Goal: Task Accomplishment & Management: Use online tool/utility

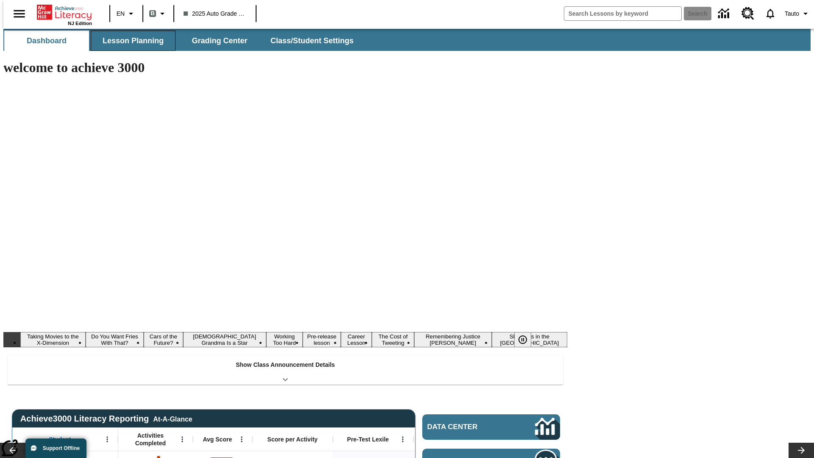
click at [130, 41] on button "Lesson Planning" at bounding box center [133, 41] width 85 height 20
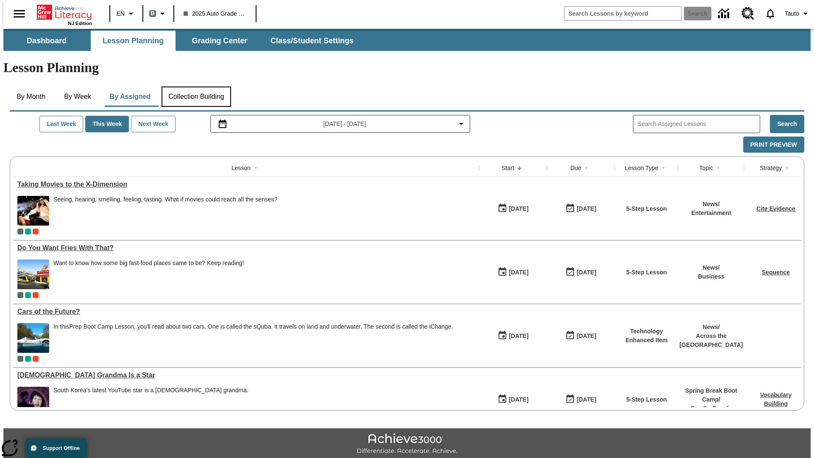
click at [196, 86] on button "Collection Building" at bounding box center [197, 96] width 70 height 20
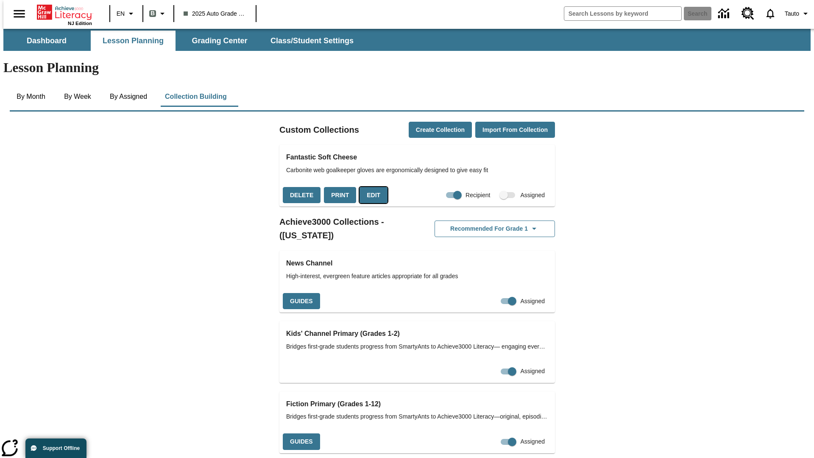
click at [371, 187] on button "Edit" at bounding box center [374, 195] width 28 height 17
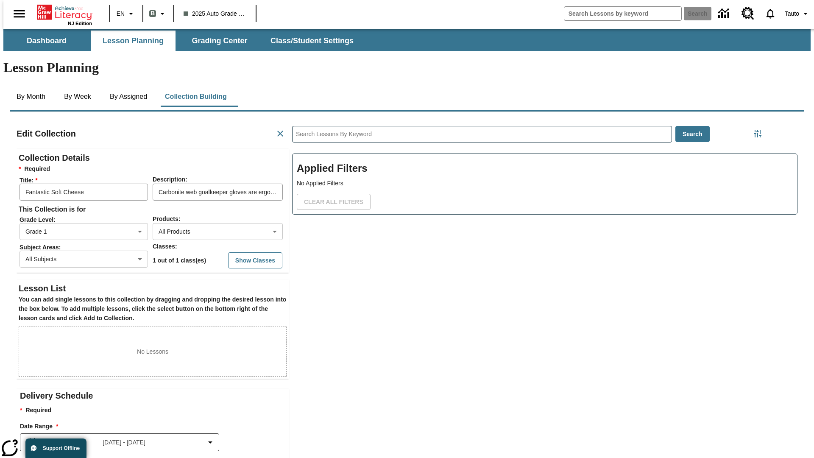
scroll to position [0, 0]
click at [204, 201] on body "Skip to main content NJ Edition EN B 2025 Auto Grade 1 B Search 0 Tauto Dashboa…" at bounding box center [406, 295] width 807 height 532
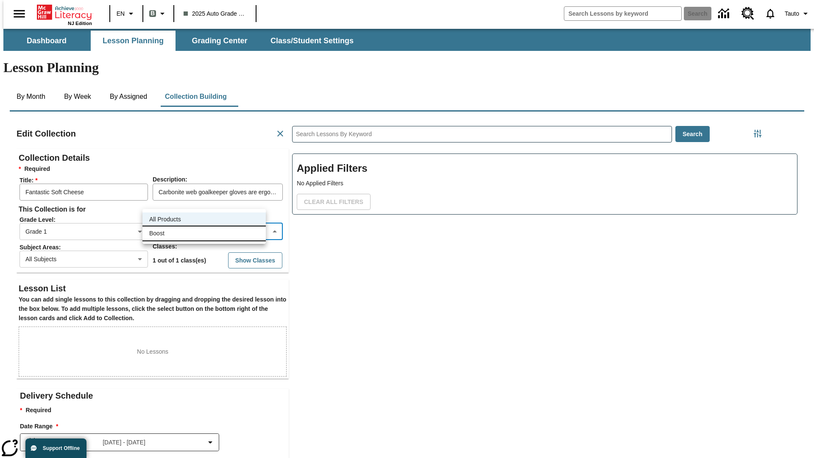
click at [204, 233] on li "Boost" at bounding box center [203, 233] width 123 height 14
type input "12"
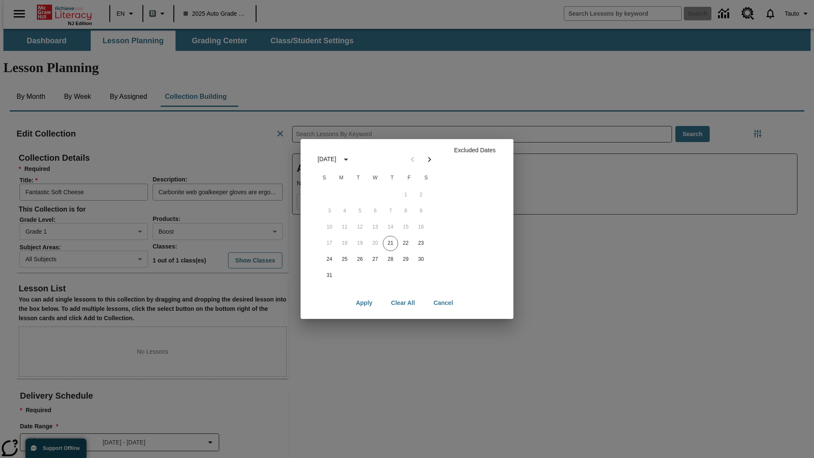
scroll to position [85, 0]
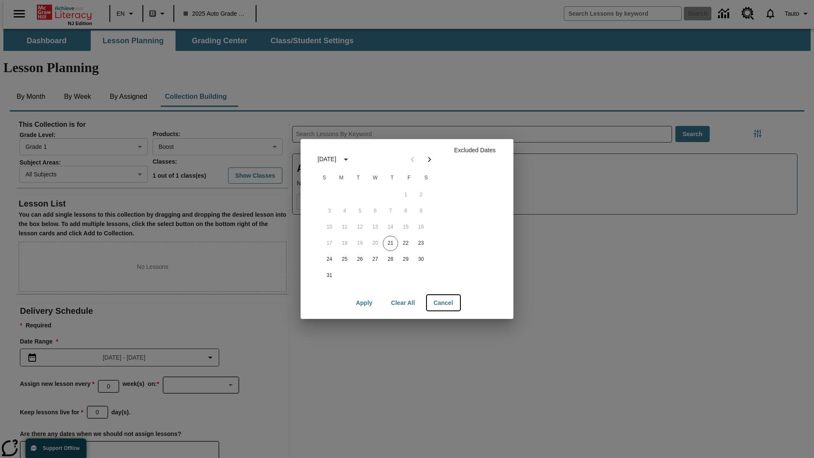
click at [443, 303] on button "Cancel" at bounding box center [443, 303] width 33 height 16
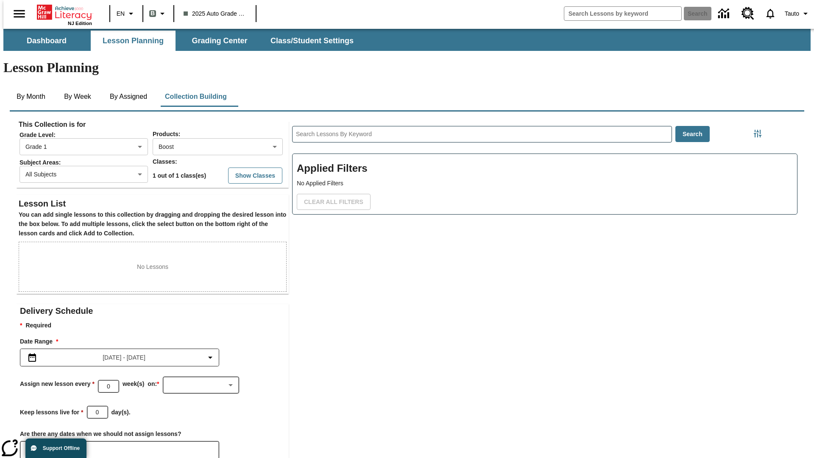
click at [31, 446] on icon "Choose Dates" at bounding box center [35, 450] width 8 height 8
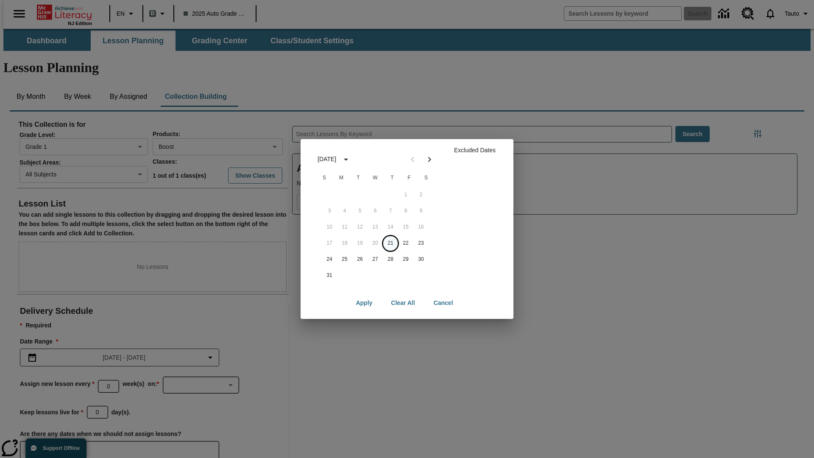
click at [390, 243] on button "21" at bounding box center [390, 243] width 15 height 15
click at [403, 303] on button "Clear All" at bounding box center [402, 303] width 37 height 16
click at [390, 243] on button "21" at bounding box center [390, 243] width 15 height 15
click at [406, 243] on button "22" at bounding box center [405, 243] width 15 height 15
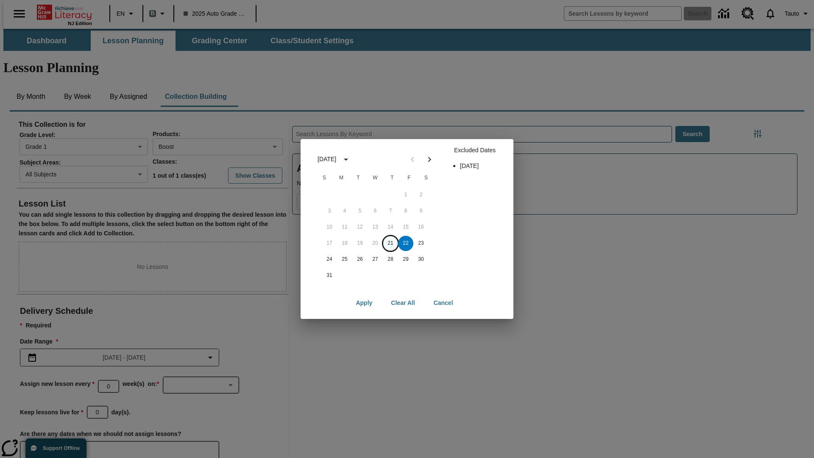
click at [390, 243] on button "21" at bounding box center [390, 243] width 15 height 15
click at [406, 243] on button "22" at bounding box center [405, 243] width 15 height 15
click at [364, 303] on button "Apply" at bounding box center [364, 303] width 30 height 16
type input "2025-08-21"
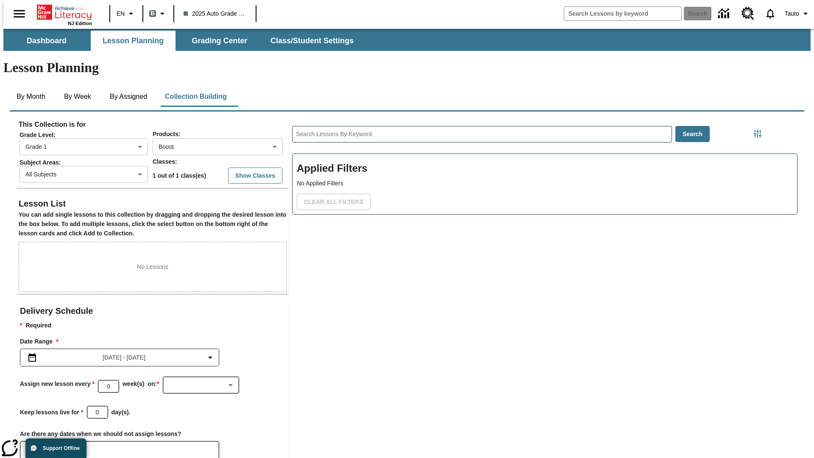
scroll to position [67, 0]
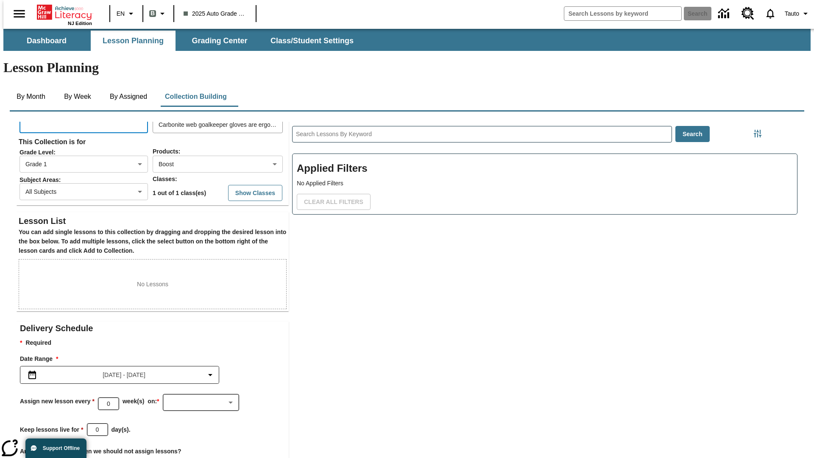
type input "awFcQRIGwkXCkfrSLAwYhSKhNXDodhabLdkNRvPODZCJEeMzKFNwVQRvJzCYPtISKTEmuPDrUEWqTXB…"
